Goal: Task Accomplishment & Management: Complete application form

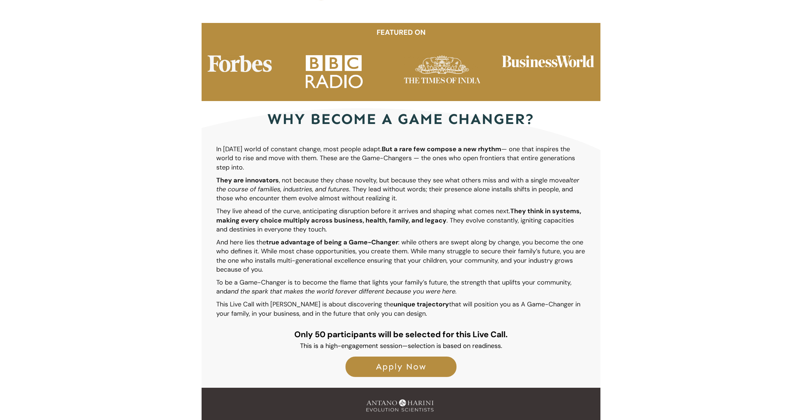
scroll to position [1228, 0]
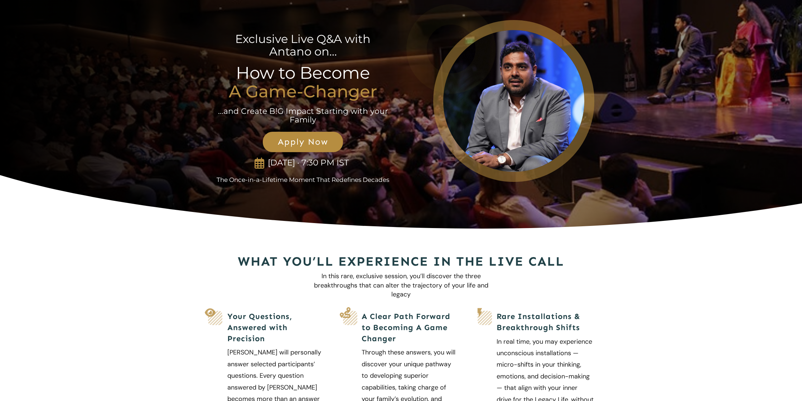
click at [285, 146] on span "Apply Now" at bounding box center [303, 142] width 64 height 10
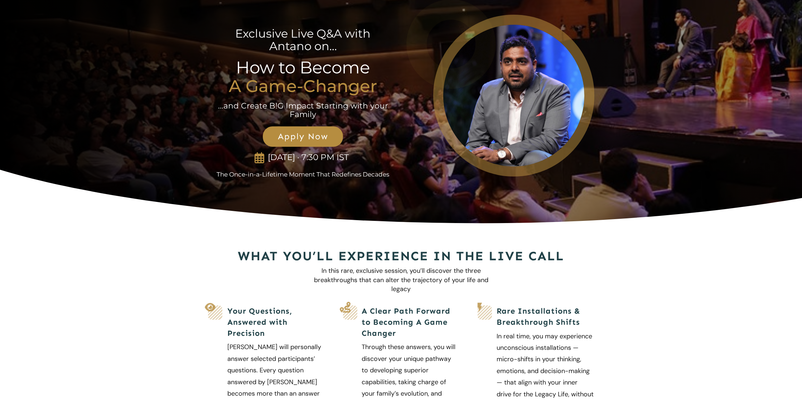
scroll to position [6, 0]
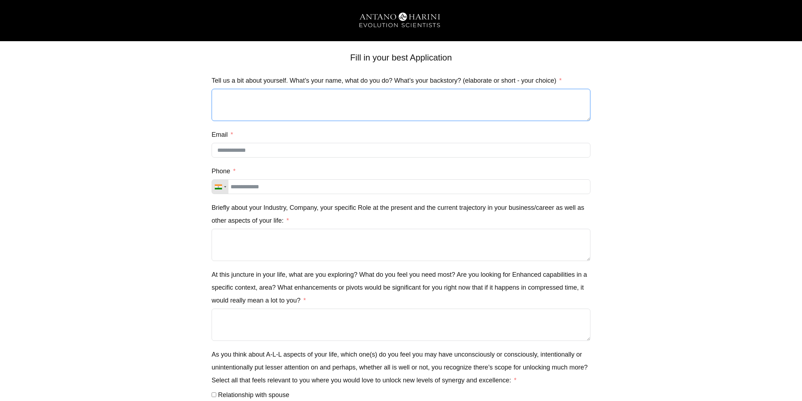
click at [254, 103] on textarea "Tell us a bit about yourself. What’s your name, what do you do? What’s your bac…" at bounding box center [401, 105] width 379 height 32
click at [239, 102] on textarea "Tell us a bit about yourself. What’s your name, what do you do? What’s your bac…" at bounding box center [401, 105] width 379 height 32
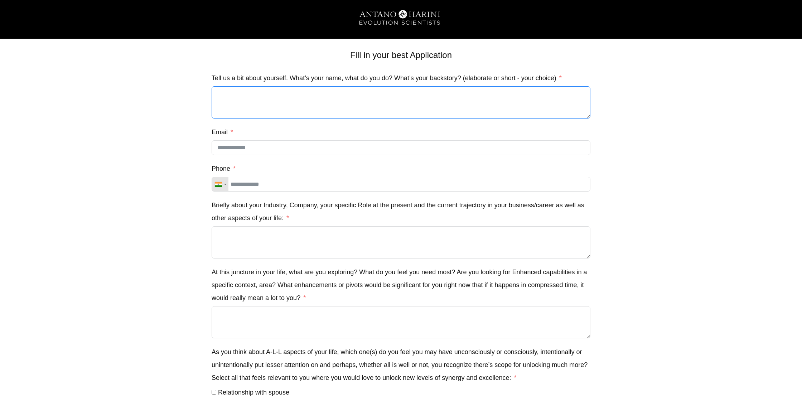
scroll to position [4, 0]
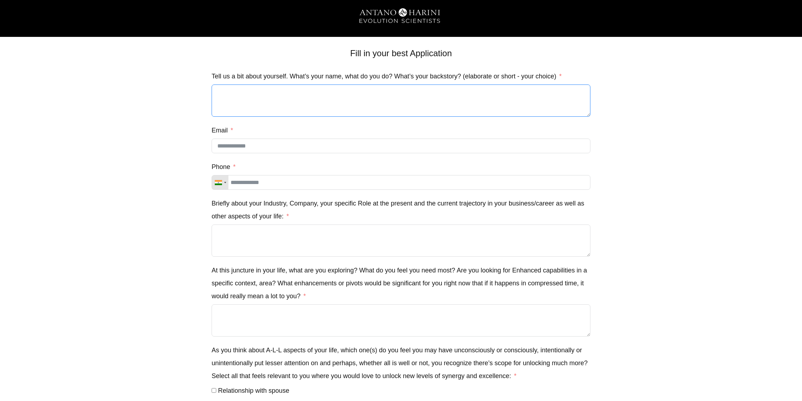
click at [220, 90] on textarea "Tell us a bit about yourself. What’s your name, what do you do? What’s your bac…" at bounding box center [401, 101] width 379 height 32
paste textarea "**********"
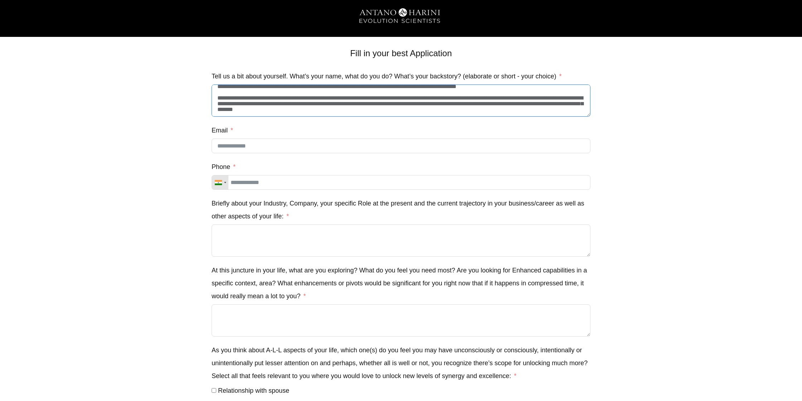
scroll to position [0, 0]
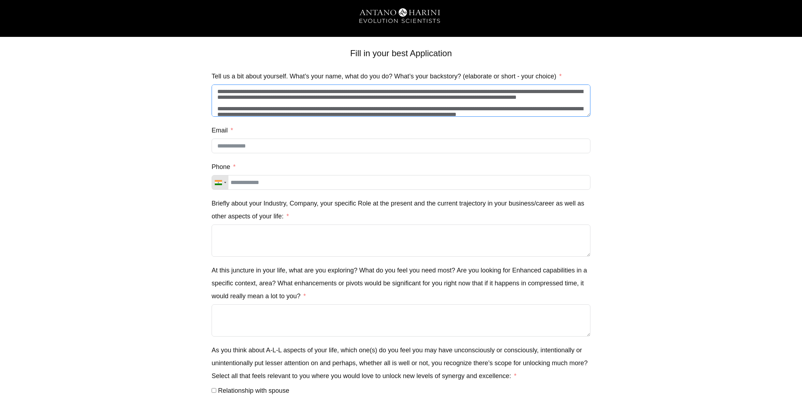
click at [252, 90] on textarea "**********" at bounding box center [401, 101] width 379 height 32
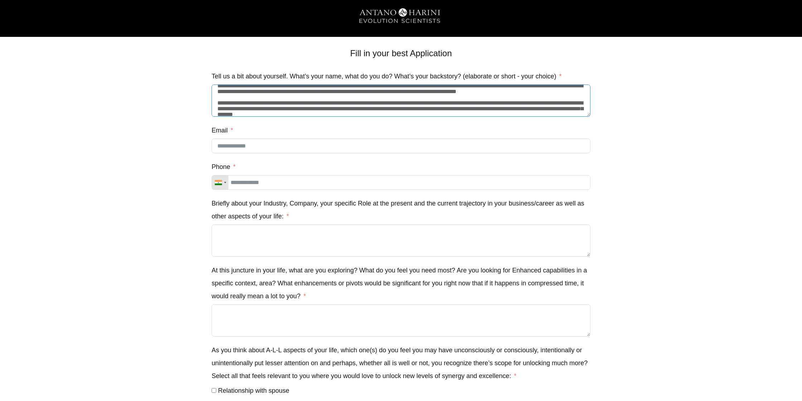
scroll to position [34, 0]
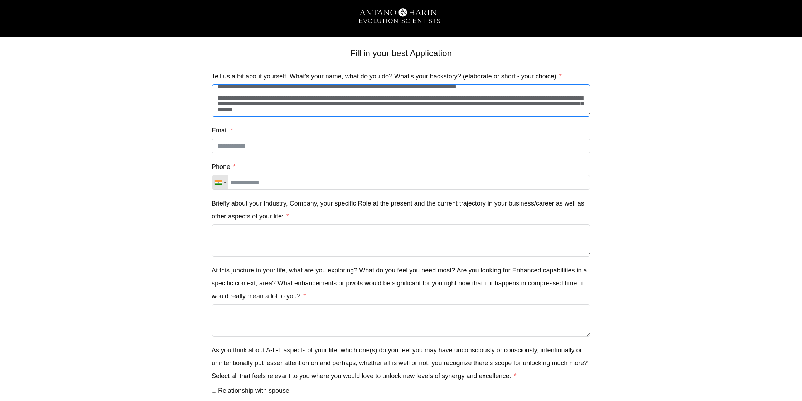
type textarea "**********"
click at [252, 145] on input "Email" at bounding box center [401, 146] width 379 height 15
type input "**********"
click at [247, 186] on input "Phone" at bounding box center [401, 182] width 379 height 15
type input "**********"
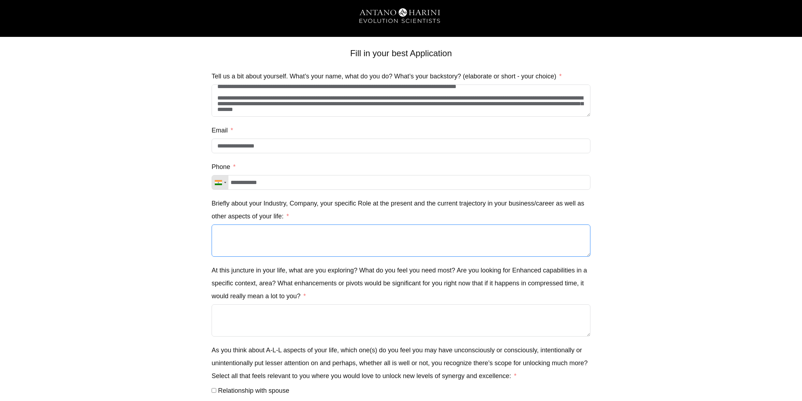
click at [307, 236] on textarea "Briefly about your Industry, Company, your specific Role at the present and the…" at bounding box center [401, 241] width 379 height 32
click at [259, 236] on textarea "Briefly about your Industry, Company, your specific Role at the present and the…" at bounding box center [401, 241] width 379 height 32
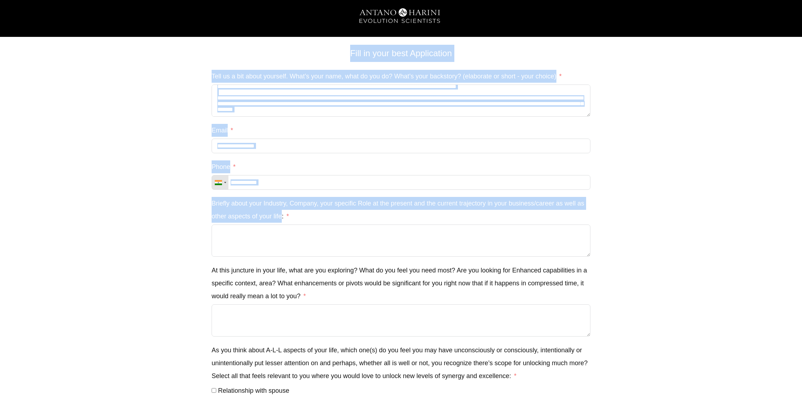
drag, startPoint x: 211, startPoint y: 203, endPoint x: 283, endPoint y: 217, distance: 73.0
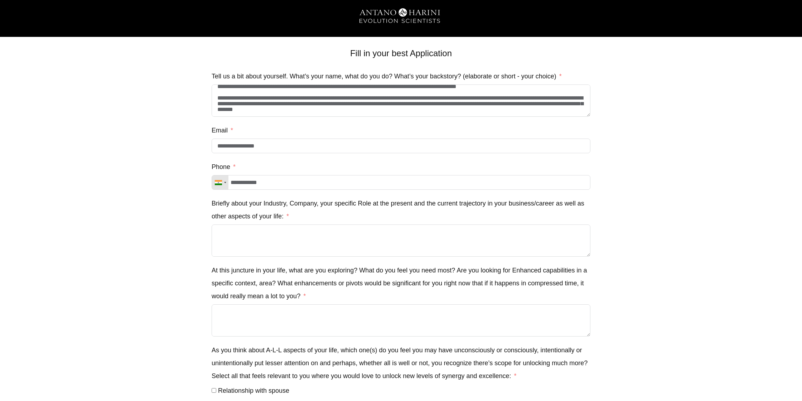
click at [299, 219] on label "Briefly about your Industry, Company, your specific Role at the present and the…" at bounding box center [401, 210] width 379 height 26
click at [299, 225] on textarea "Briefly about your Industry, Company, your specific Role at the present and the…" at bounding box center [401, 241] width 379 height 32
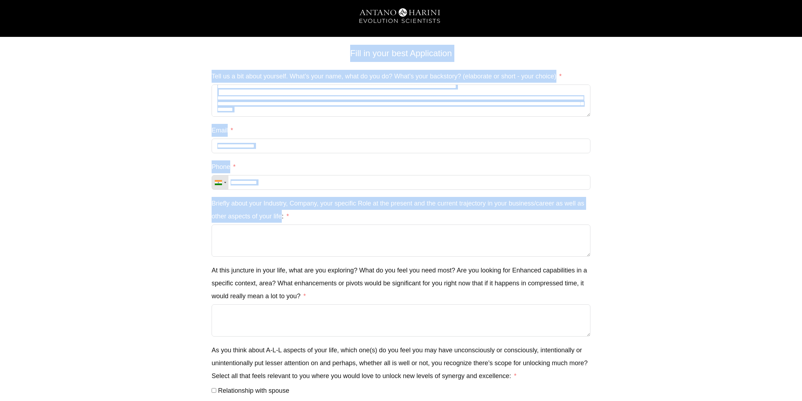
drag, startPoint x: 281, startPoint y: 217, endPoint x: 231, endPoint y: 202, distance: 51.7
click at [231, 202] on label "Briefly about your Industry, Company, your specific Role at the present and the…" at bounding box center [401, 210] width 379 height 26
click at [231, 225] on textarea "Briefly about your Industry, Company, your specific Role at the present and the…" at bounding box center [401, 241] width 379 height 32
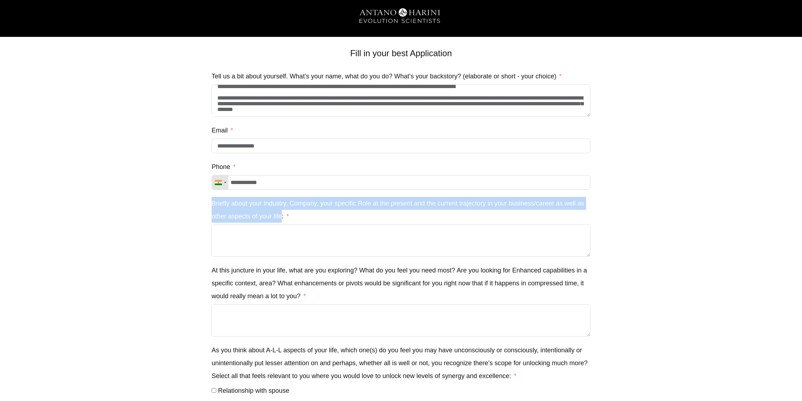
drag, startPoint x: 282, startPoint y: 218, endPoint x: 212, endPoint y: 207, distance: 71.4
click at [212, 207] on label "Briefly about your Industry, Company, your specific Role at the present and the…" at bounding box center [401, 210] width 379 height 26
copy label "Briefly about your Industry, Company, your specific Role at the present and the…"
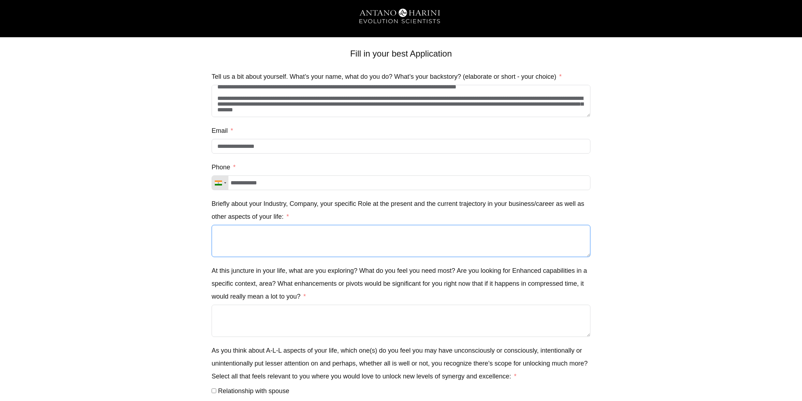
click at [284, 238] on textarea "Briefly about your Industry, Company, your specific Role at the present and the…" at bounding box center [401, 241] width 379 height 32
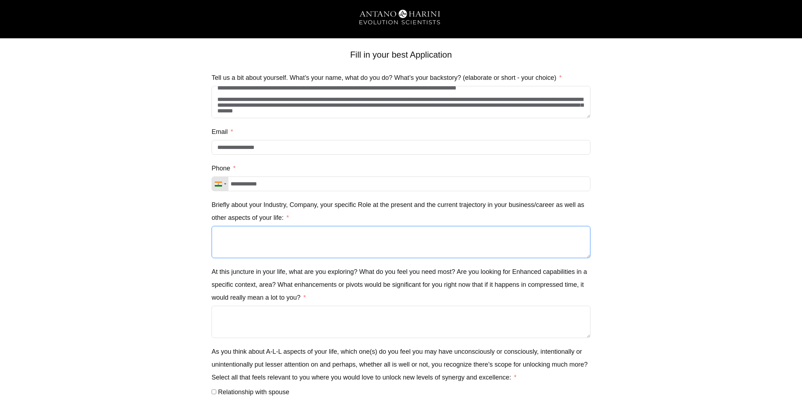
scroll to position [4, 0]
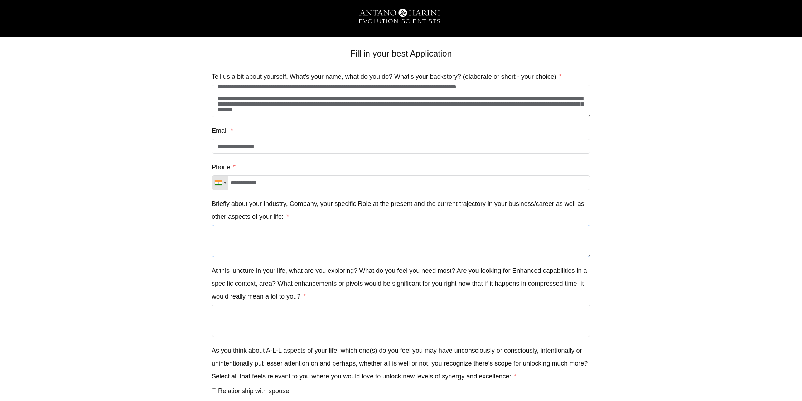
click at [234, 241] on textarea "Briefly about your Industry, Company, your specific Role at the present and the…" at bounding box center [401, 241] width 379 height 32
paste textarea "**********"
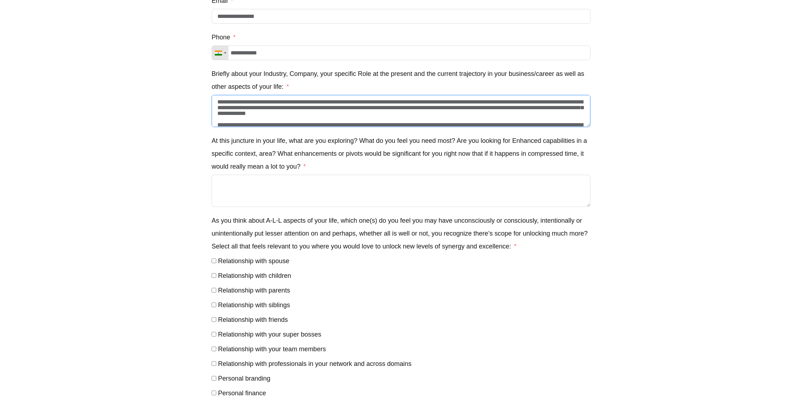
scroll to position [134, 0]
type textarea "**********"
click at [266, 191] on textarea "At this juncture in your life, what are you exploring? What do you feel you nee…" at bounding box center [401, 190] width 379 height 32
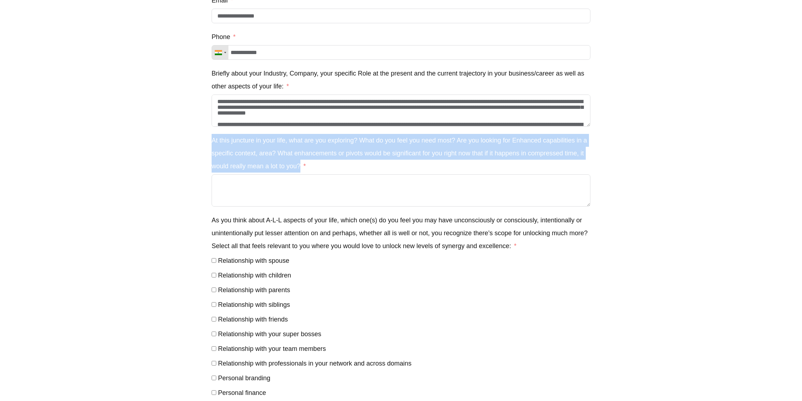
drag, startPoint x: 300, startPoint y: 168, endPoint x: 213, endPoint y: 140, distance: 91.2
click at [213, 140] on label "At this juncture in your life, what are you exploring? What do you feel you nee…" at bounding box center [401, 153] width 379 height 39
copy label "At this juncture in your life, what are you exploring? What do you feel you nee…"
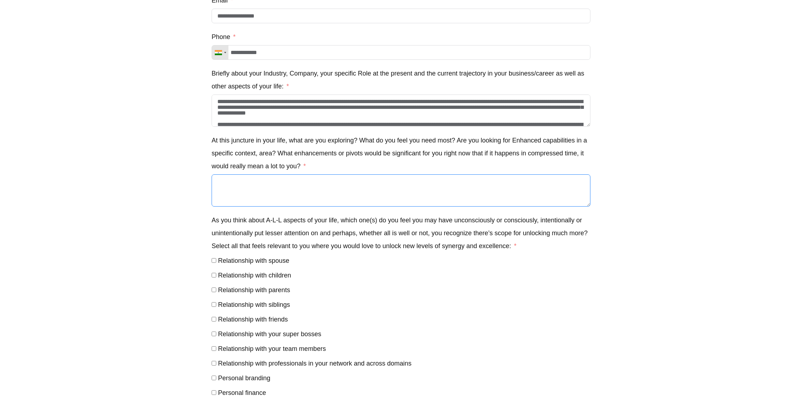
click at [299, 196] on textarea "At this juncture in your life, what are you exploring? What do you feel you nee…" at bounding box center [401, 190] width 379 height 32
paste textarea "**********"
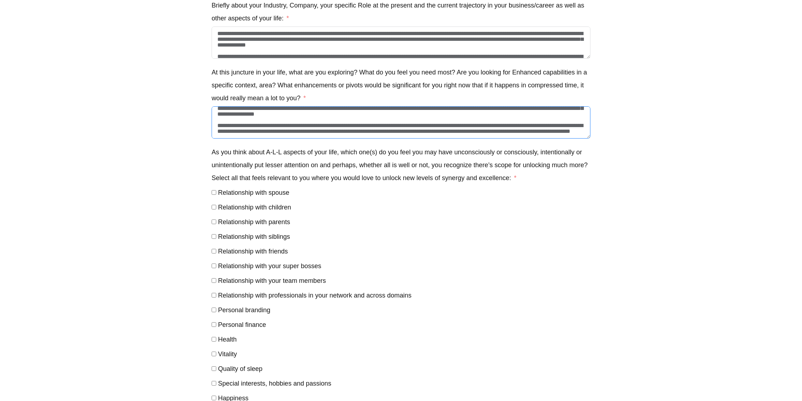
scroll to position [203, 0]
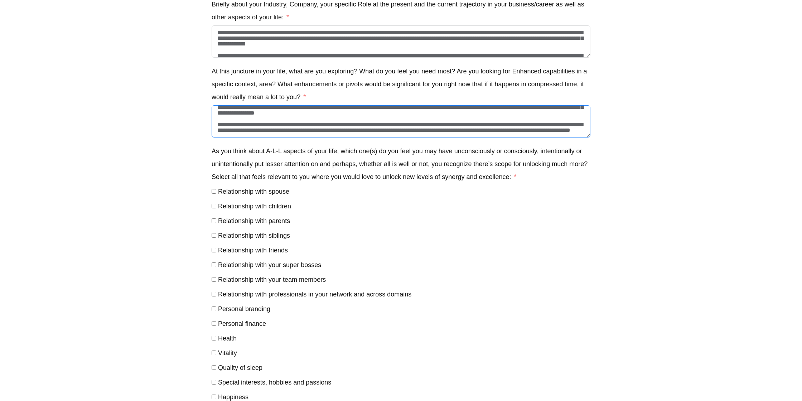
type textarea "**********"
click at [217, 193] on label "Relationship with spouse" at bounding box center [251, 191] width 78 height 7
click at [217, 208] on label "Relationship with children" at bounding box center [252, 206] width 80 height 7
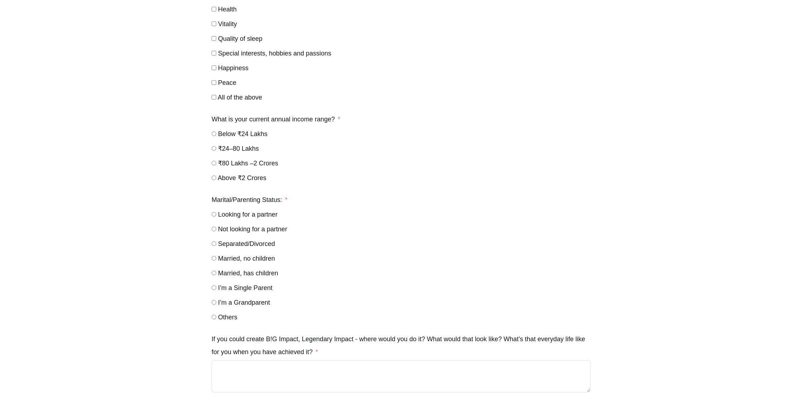
scroll to position [546, 0]
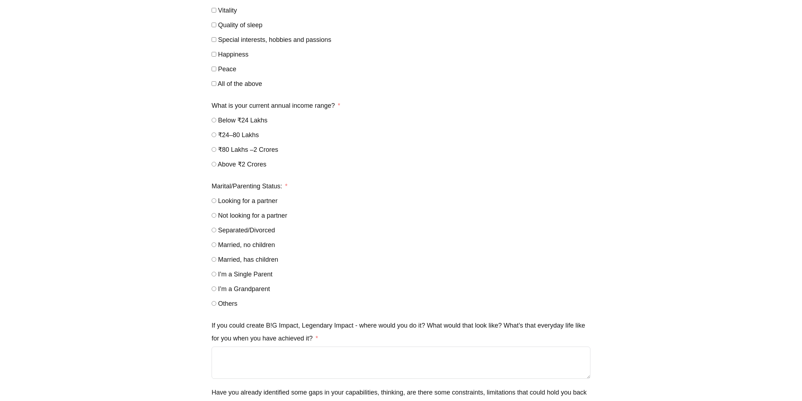
click at [216, 290] on label "I’m a Grandparent" at bounding box center [241, 289] width 58 height 7
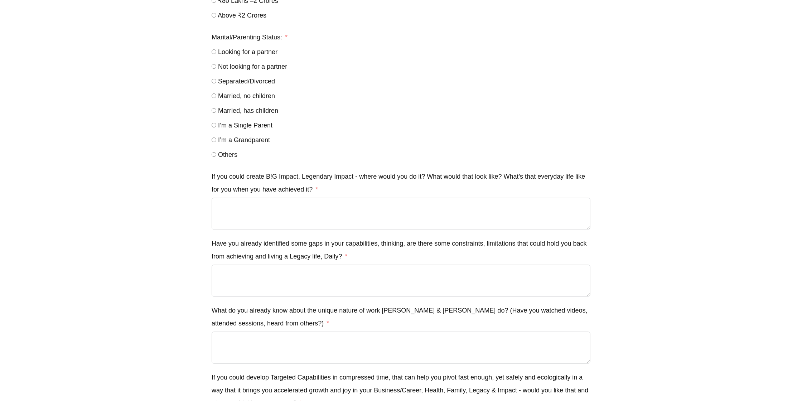
scroll to position [696, 0]
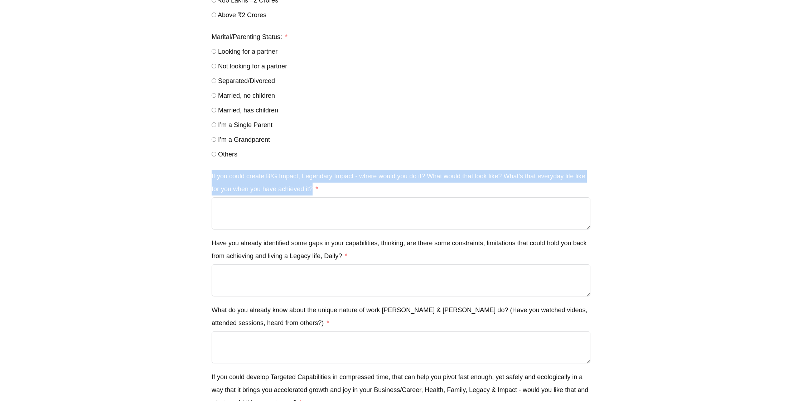
drag, startPoint x: 315, startPoint y: 191, endPoint x: 212, endPoint y: 179, distance: 103.9
click at [212, 178] on label "If you could create B!G Impact, Legendary Impact - where would you do it? What …" at bounding box center [401, 183] width 379 height 26
copy label "If you could create B!G Impact, Legendary Impact - where would you do it? What …"
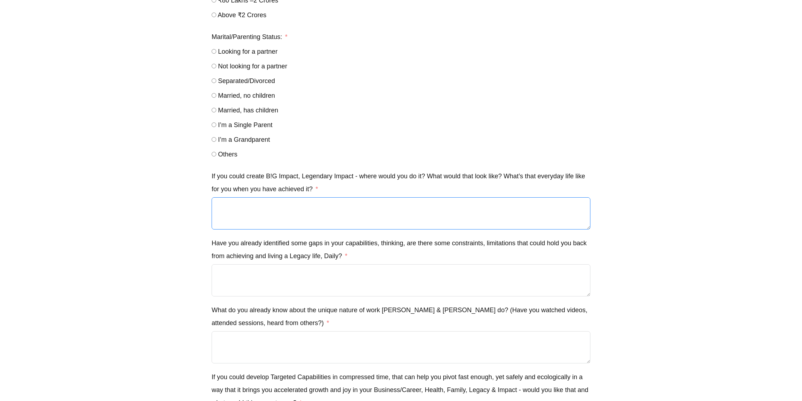
click at [263, 215] on textarea "If you could create B!G Impact, Legendary Impact - where would you do it? What …" at bounding box center [401, 213] width 379 height 32
paste textarea "**********"
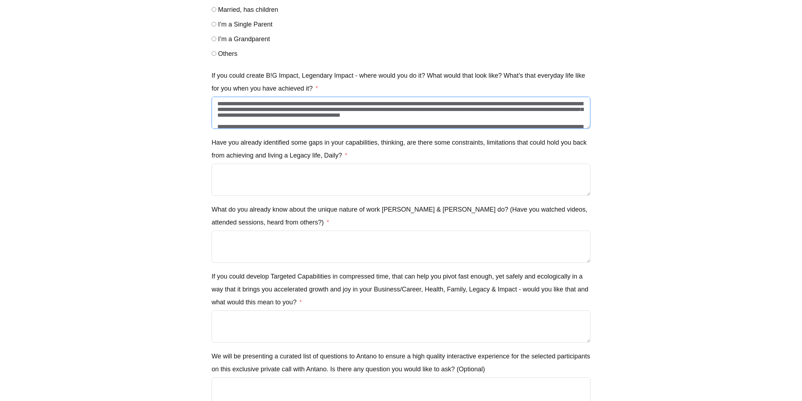
scroll to position [792, 0]
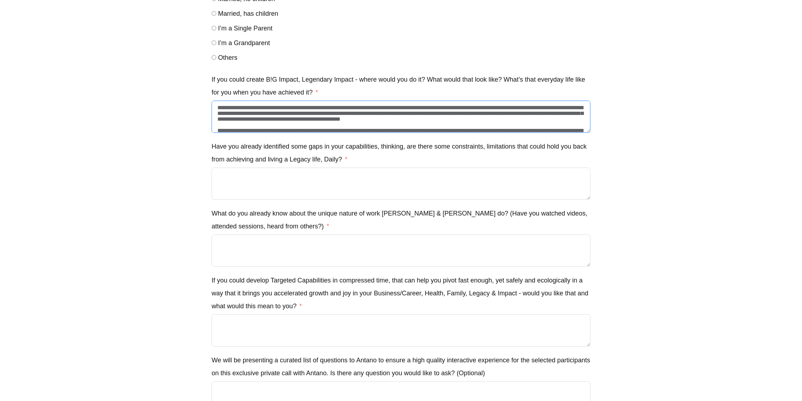
type textarea "**********"
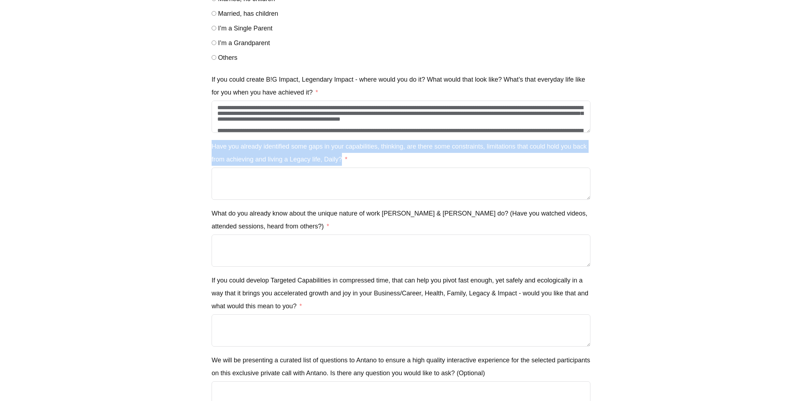
drag, startPoint x: 213, startPoint y: 148, endPoint x: 344, endPoint y: 162, distance: 131.6
click at [344, 162] on label "Have you already identified some gaps in your capabilities, thinking, are there…" at bounding box center [401, 153] width 379 height 26
copy label "Have you already identified some gaps in your capabilities, thinking, are there…"
drag, startPoint x: 253, startPoint y: 159, endPoint x: 209, endPoint y: 150, distance: 45.1
click at [253, 159] on label "Have you already identified some gaps in your capabilities, thinking, are there…" at bounding box center [401, 153] width 379 height 26
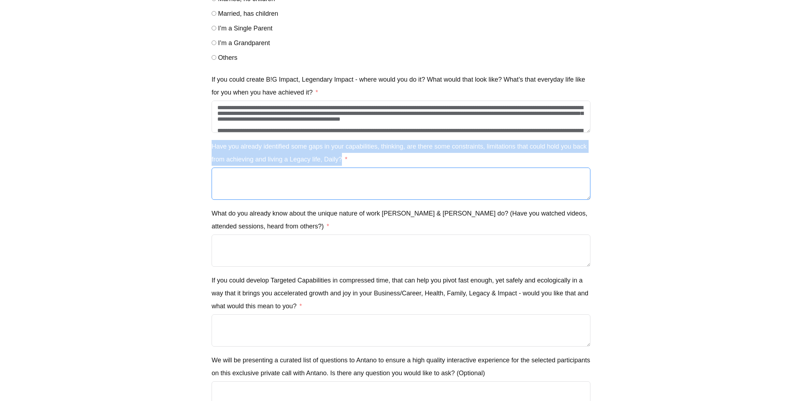
click at [253, 168] on textarea "Have you already identified some gaps in your capabilities, thinking, are there…" at bounding box center [401, 184] width 379 height 32
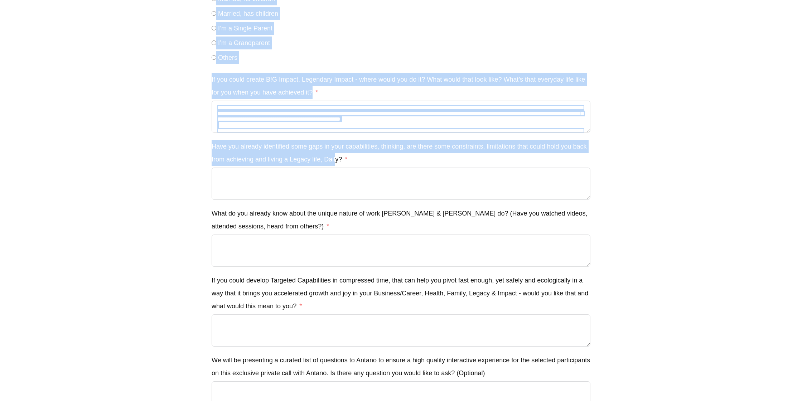
drag, startPoint x: 211, startPoint y: 146, endPoint x: 336, endPoint y: 158, distance: 125.6
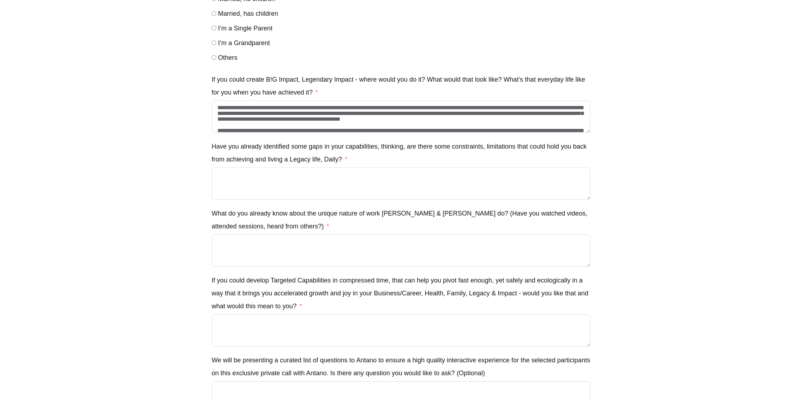
click at [346, 159] on label "Have you already identified some gaps in your capabilities, thinking, are there…" at bounding box center [401, 153] width 379 height 26
click at [346, 168] on textarea "Have you already identified some gaps in your capabilities, thinking, are there…" at bounding box center [401, 184] width 379 height 32
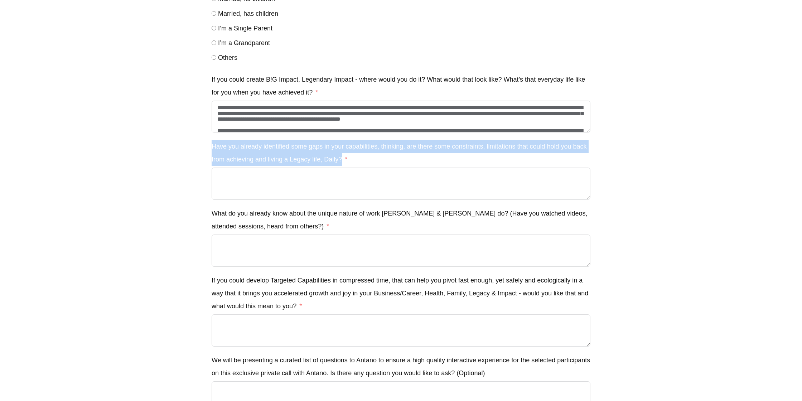
drag, startPoint x: 341, startPoint y: 160, endPoint x: 212, endPoint y: 147, distance: 129.6
click at [212, 147] on label "Have you already identified some gaps in your capabilities, thinking, are there…" at bounding box center [401, 153] width 379 height 26
copy label "Have you already identified some gaps in your capabilities, thinking, are there…"
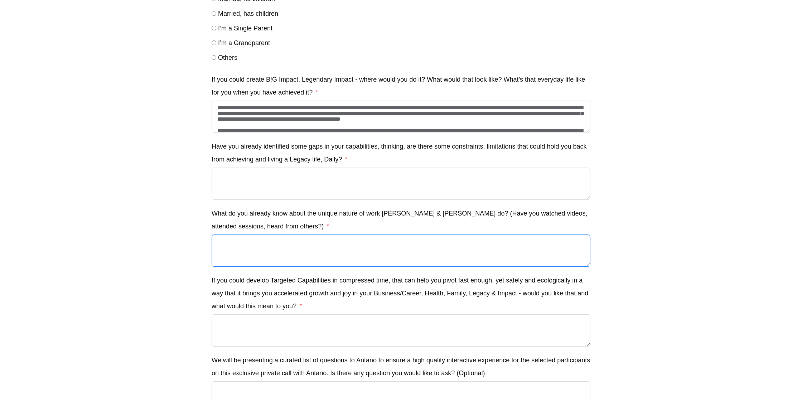
click at [298, 241] on textarea "What do you already know about the unique nature of work [PERSON_NAME] & [PERSO…" at bounding box center [401, 251] width 379 height 32
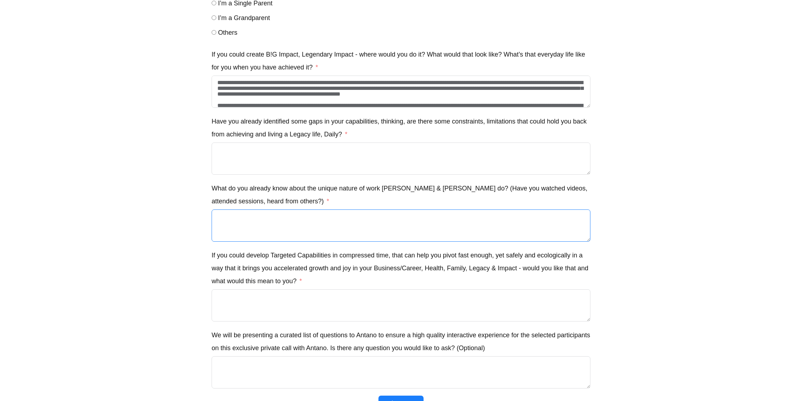
scroll to position [817, 0]
click at [270, 154] on textarea "Have you already identified some gaps in your capabilities, thinking, are there…" at bounding box center [401, 159] width 379 height 32
paste textarea "**********"
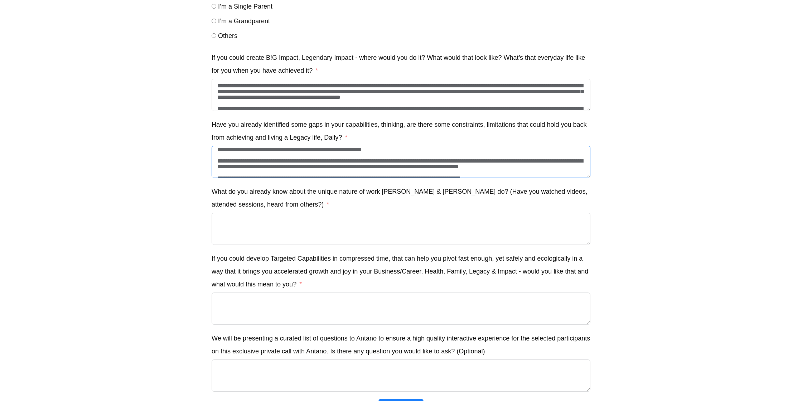
scroll to position [32, 0]
type textarea "**********"
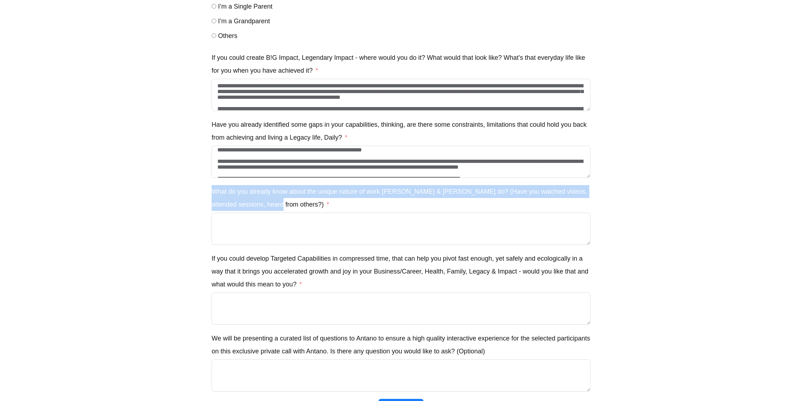
drag, startPoint x: 212, startPoint y: 192, endPoint x: 268, endPoint y: 205, distance: 57.0
click at [268, 205] on label "What do you already know about the unique nature of work [PERSON_NAME] & [PERSO…" at bounding box center [401, 198] width 379 height 26
copy label "What do you already know about the unique nature of work [PERSON_NAME] & [PERSO…"
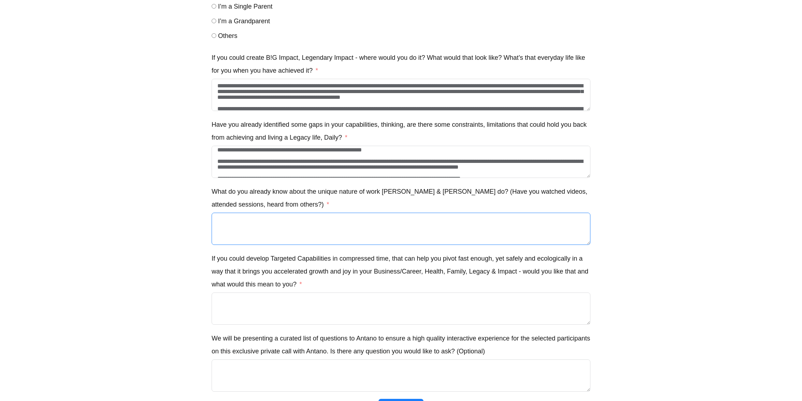
click at [237, 227] on textarea "What do you already know about the unique nature of work [PERSON_NAME] & [PERSO…" at bounding box center [401, 229] width 379 height 32
paste textarea "**********"
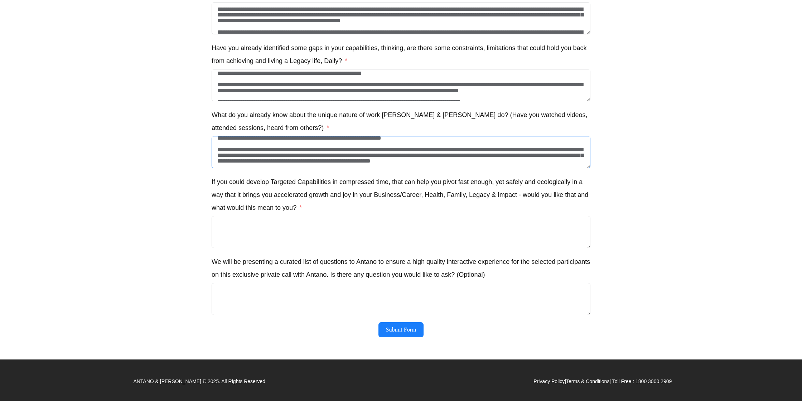
scroll to position [22, 0]
type textarea "**********"
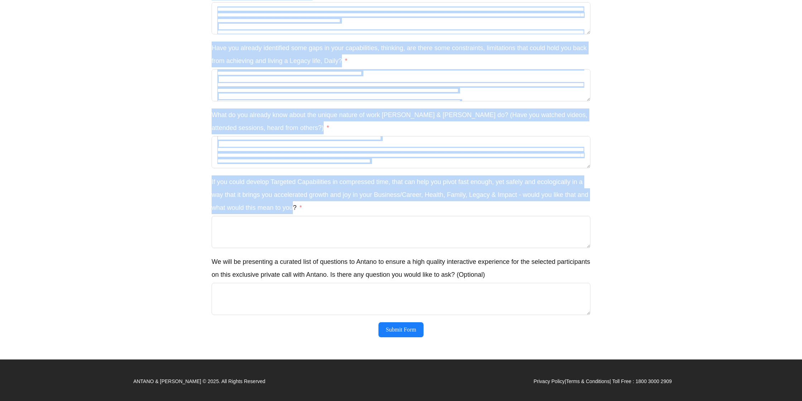
drag, startPoint x: 209, startPoint y: 181, endPoint x: 294, endPoint y: 207, distance: 88.5
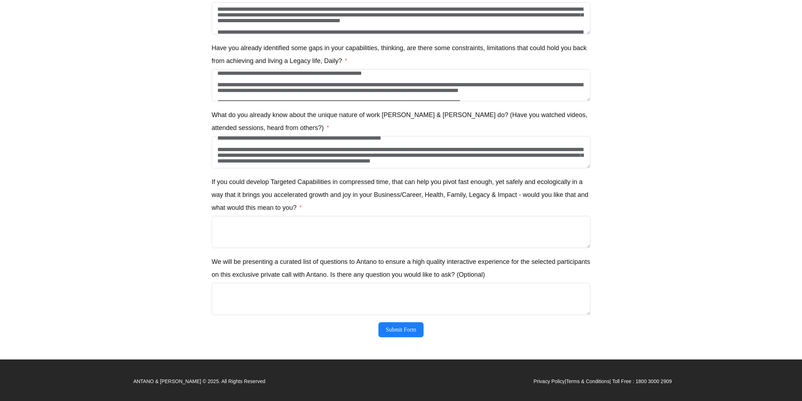
click at [305, 208] on label "If you could develop Targeted Capabilities in compressed time, that can help yo…" at bounding box center [401, 195] width 379 height 39
click at [305, 216] on textarea "If you could develop Targeted Capabilities in compressed time, that can help yo…" at bounding box center [401, 232] width 379 height 32
drag, startPoint x: 305, startPoint y: 207, endPoint x: 212, endPoint y: 181, distance: 97.3
click at [212, 181] on label "If you could develop Targeted Capabilities in compressed time, that can help yo…" at bounding box center [401, 195] width 379 height 39
copy label "If you could develop Targeted Capabilities in compressed time, that can help yo…"
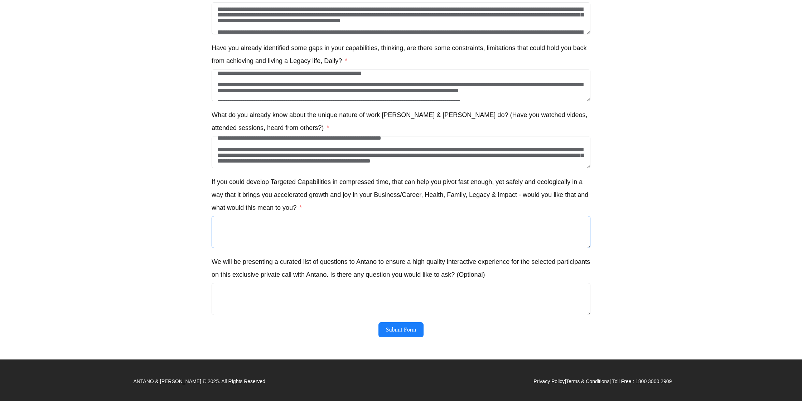
click at [227, 226] on textarea "If you could develop Targeted Capabilities in compressed time, that can help yo…" at bounding box center [401, 232] width 379 height 32
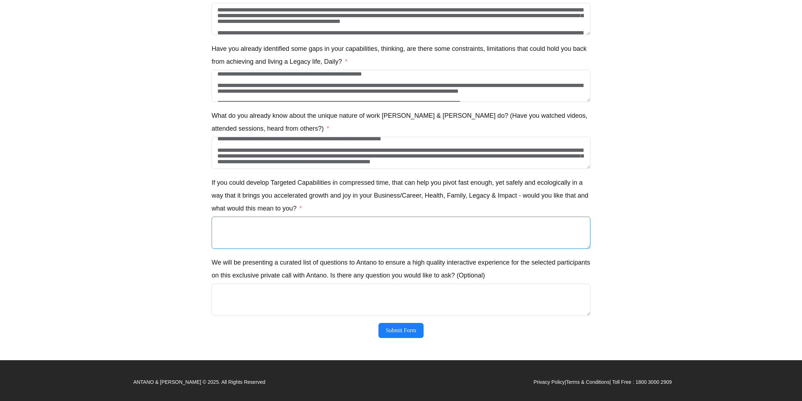
scroll to position [891, 0]
paste textarea "**********"
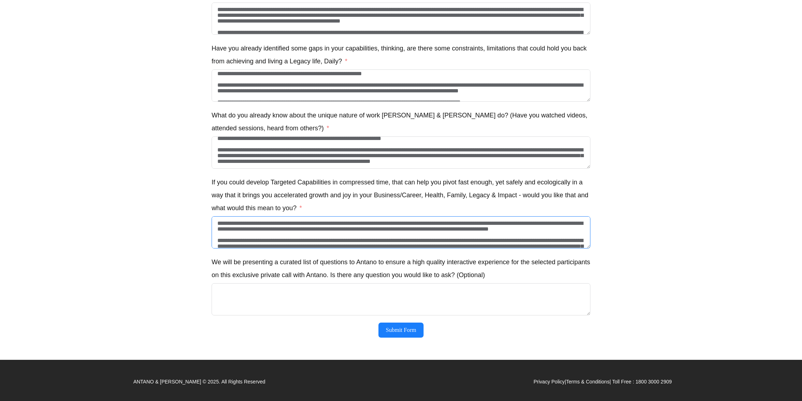
scroll to position [36, 0]
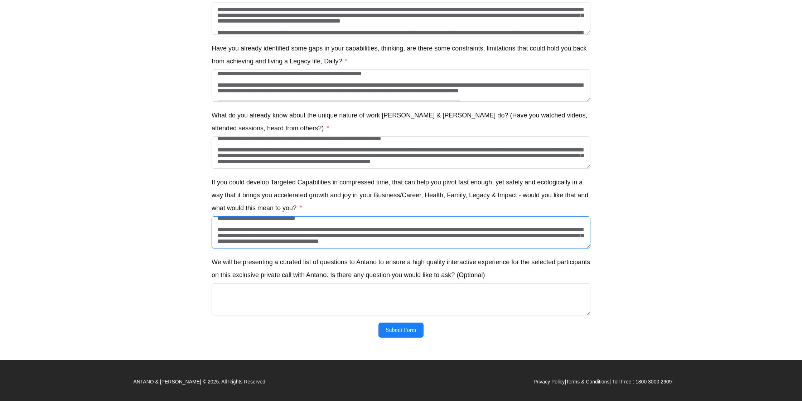
type textarea "**********"
click at [292, 294] on textarea "We will be presenting a curated list of questions to Antano to ensure a high qu…" at bounding box center [401, 299] width 379 height 32
drag, startPoint x: 211, startPoint y: 262, endPoint x: 471, endPoint y: 278, distance: 260.9
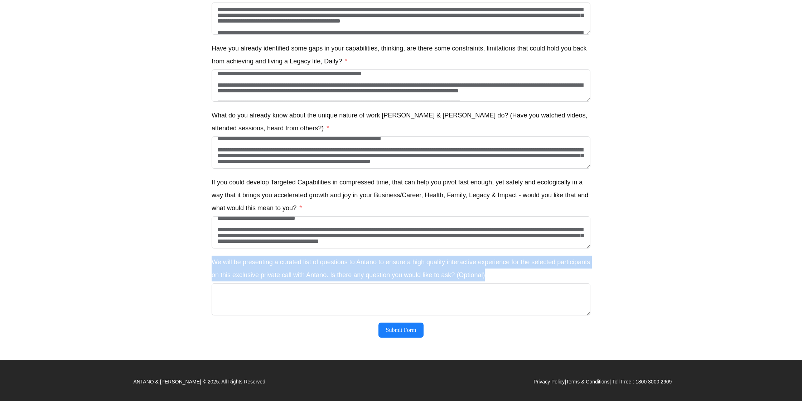
drag, startPoint x: 488, startPoint y: 276, endPoint x: 213, endPoint y: 263, distance: 275.1
click at [213, 263] on label "We will be presenting a curated list of questions to Antano to ensure a high qu…" at bounding box center [401, 269] width 379 height 26
copy label "We will be presenting a curated list of questions to Antano to ensure a high qu…"
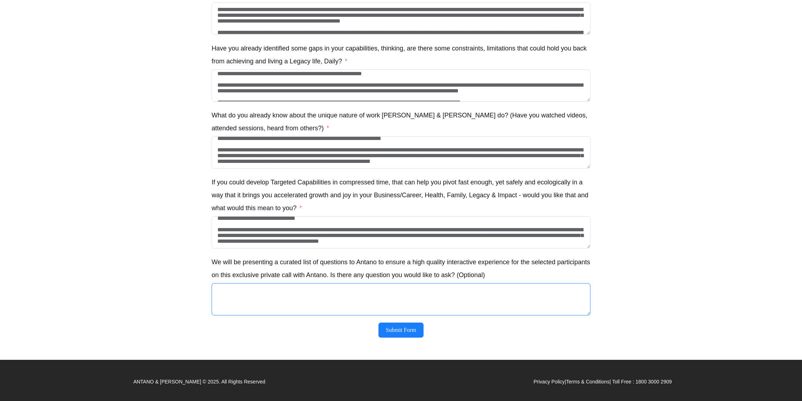
click at [273, 298] on textarea "We will be presenting a curated list of questions to Antano to ensure a high qu…" at bounding box center [401, 299] width 379 height 32
paste textarea "**********"
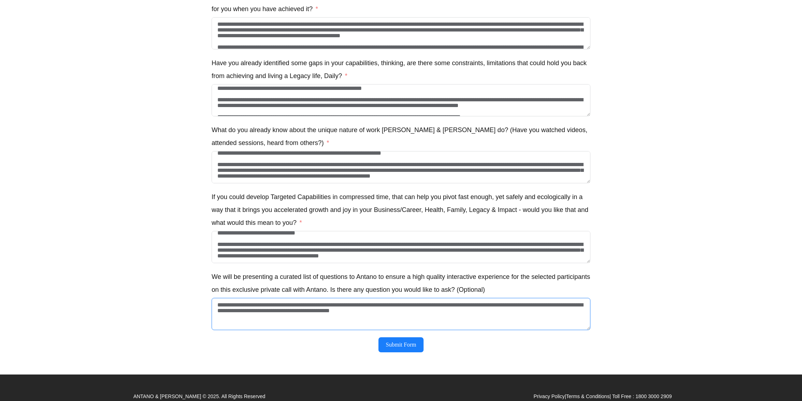
scroll to position [892, 0]
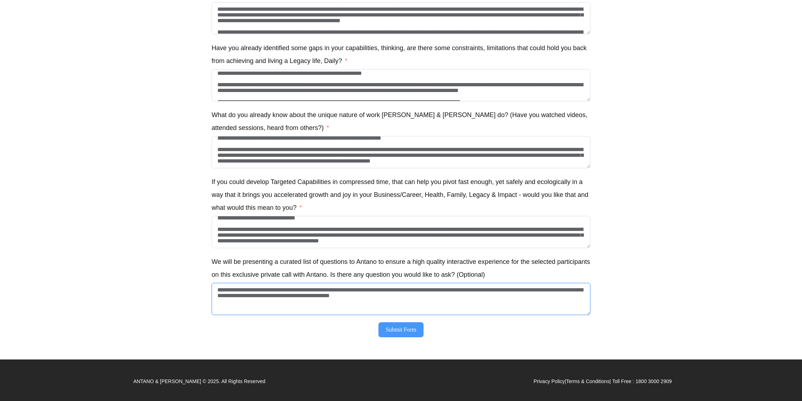
type textarea "**********"
click at [401, 330] on button "Submit Form" at bounding box center [401, 329] width 45 height 15
type input "**********"
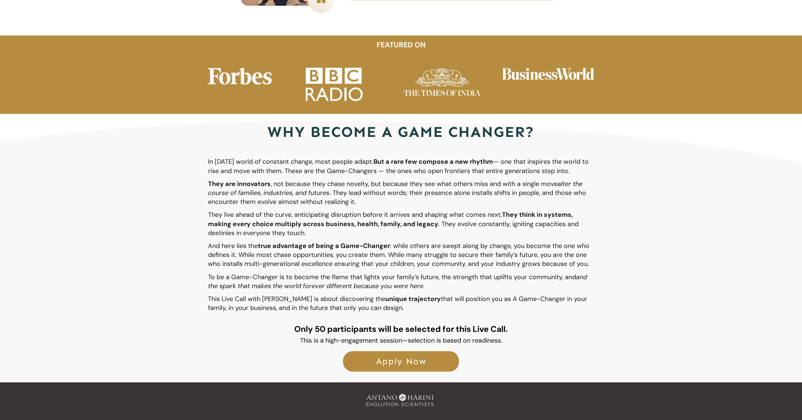
scroll to position [1228, 0]
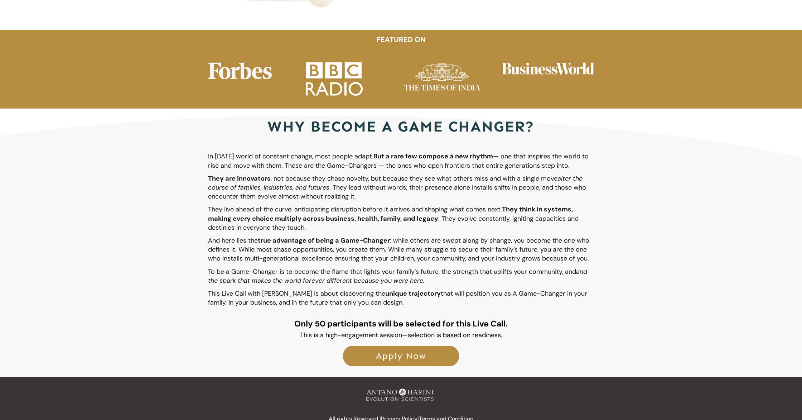
click at [436, 351] on span "Apply Now" at bounding box center [401, 356] width 100 height 10
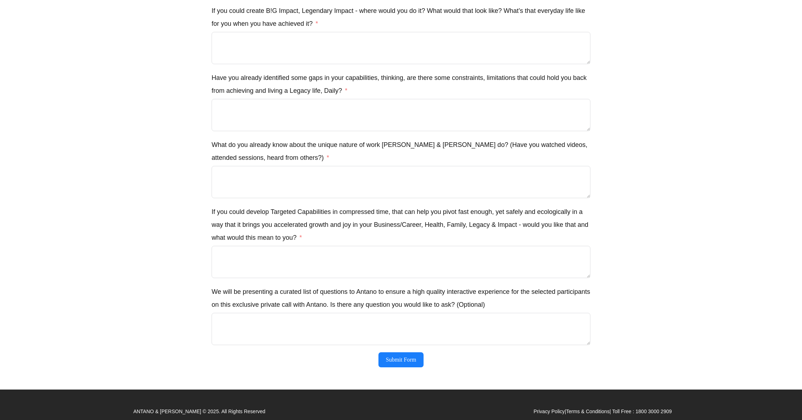
scroll to position [874, 0]
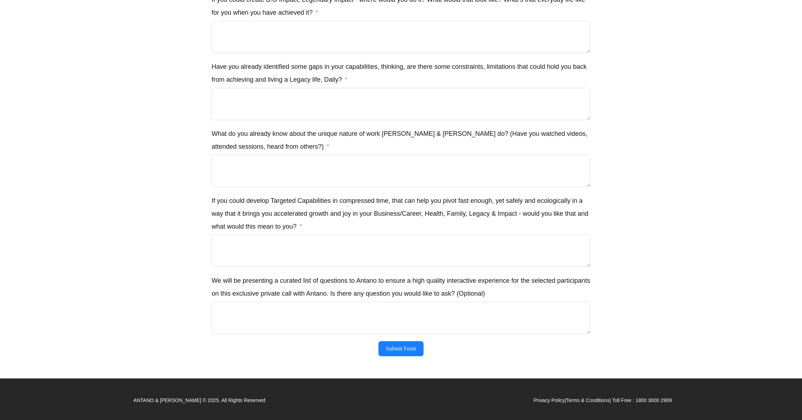
drag, startPoint x: 201, startPoint y: 196, endPoint x: 306, endPoint y: 228, distance: 109.9
click at [306, 228] on label "If you could develop Targeted Capabilities in compressed time, that can help yo…" at bounding box center [401, 213] width 379 height 39
click at [306, 235] on textarea "If you could develop Targeted Capabilities in compressed time, that can help yo…" at bounding box center [401, 251] width 379 height 32
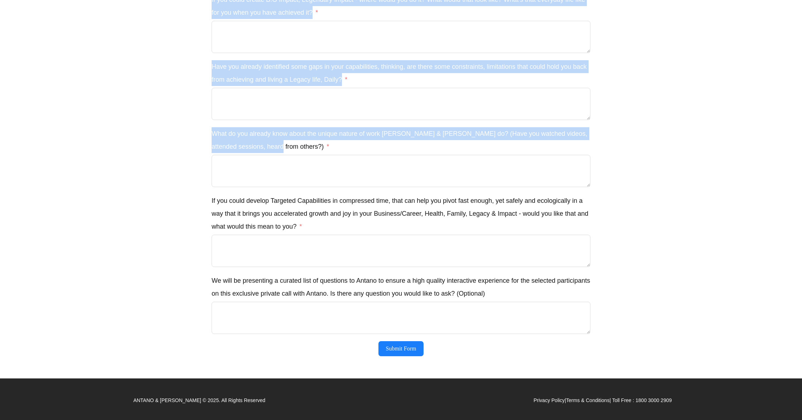
drag, startPoint x: 274, startPoint y: 148, endPoint x: 183, endPoint y: 139, distance: 91.1
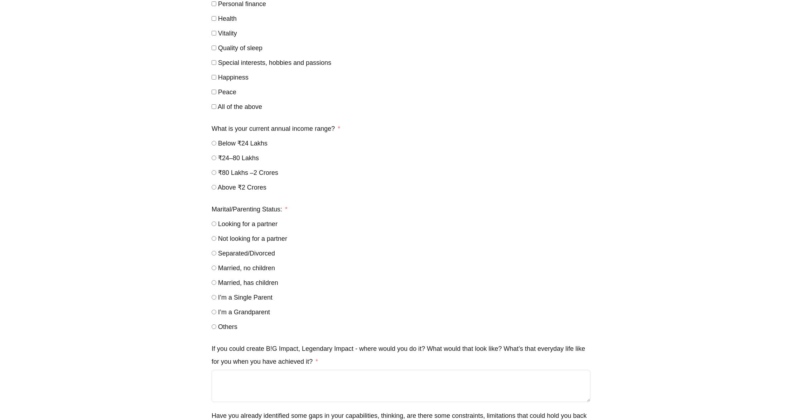
scroll to position [523, 0]
